Goal: Transaction & Acquisition: Register for event/course

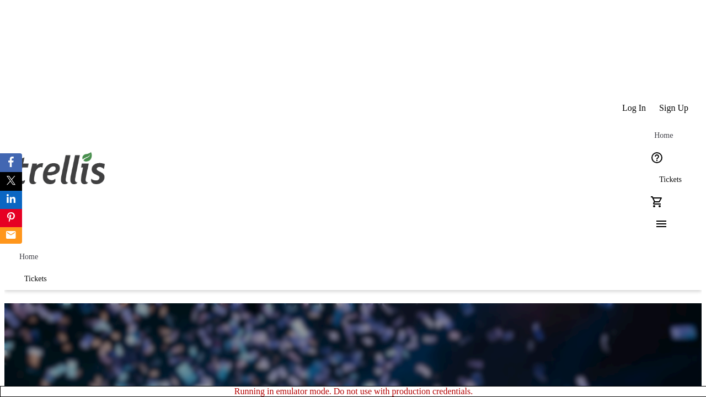
click at [674, 103] on span "Sign Up" at bounding box center [673, 108] width 29 height 10
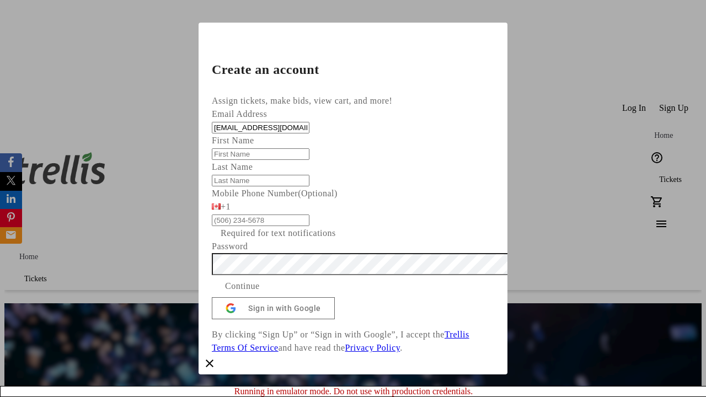
type input "[EMAIL_ADDRESS][DOMAIN_NAME]"
type input "Aliyah"
type input "Waters"
click at [260, 293] on span "Continue" at bounding box center [242, 286] width 35 height 13
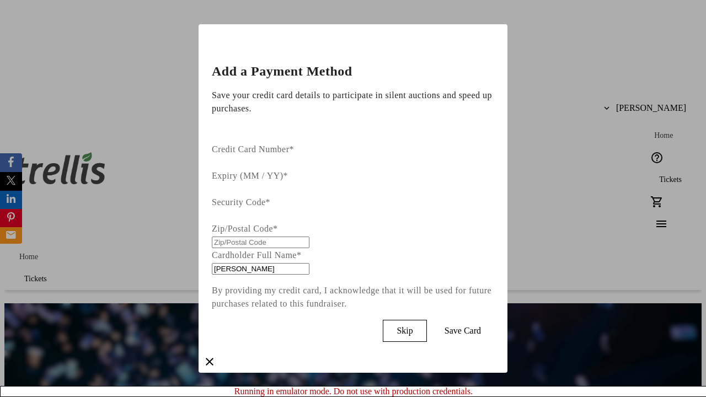
click at [412, 326] on span "Skip" at bounding box center [404, 331] width 16 height 10
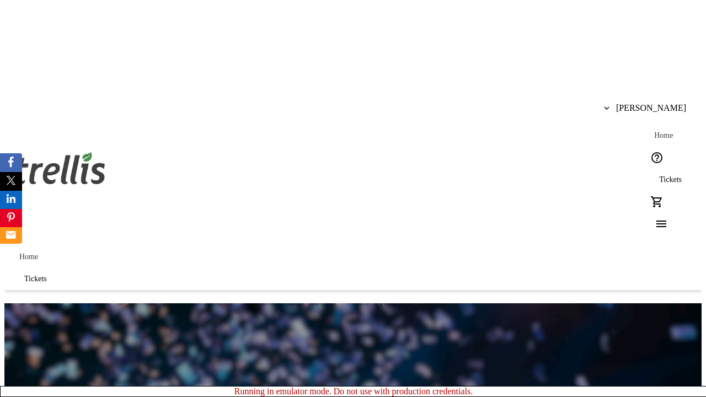
click at [659, 175] on span "Tickets" at bounding box center [670, 179] width 23 height 9
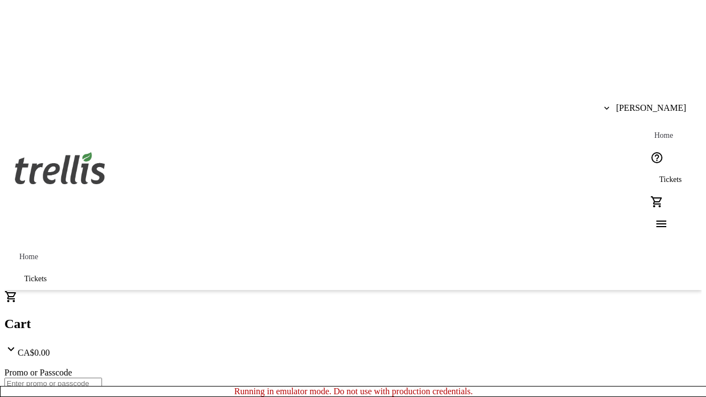
type input "1"
